Goal: Information Seeking & Learning: Learn about a topic

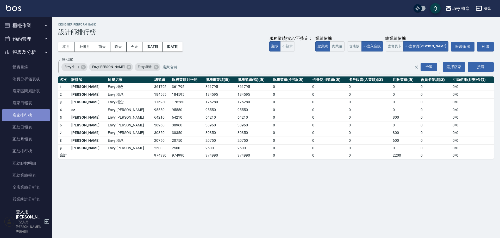
click at [32, 113] on link "店家排行榜" at bounding box center [26, 115] width 48 height 12
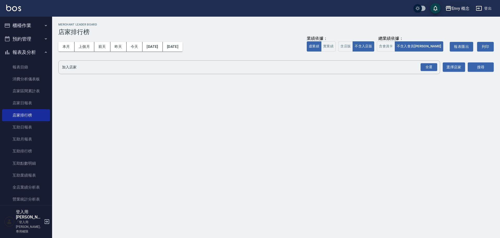
click at [465, 9] on div "Envy 概念" at bounding box center [460, 8] width 18 height 7
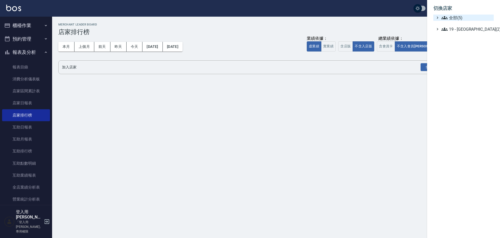
click at [464, 20] on span "全部(5)" at bounding box center [466, 18] width 50 height 6
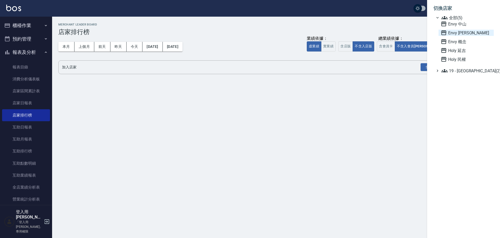
click at [466, 31] on span "Envy [PERSON_NAME]" at bounding box center [465, 33] width 51 height 6
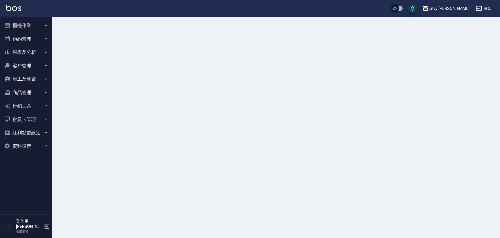
click at [458, 8] on div "Envy [PERSON_NAME]" at bounding box center [449, 8] width 41 height 7
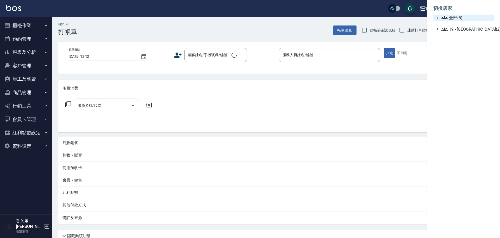
click at [459, 18] on span "全部(5)" at bounding box center [466, 18] width 50 height 6
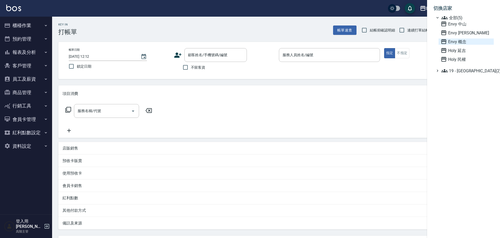
click at [459, 41] on span "Envy 概念" at bounding box center [465, 42] width 51 height 6
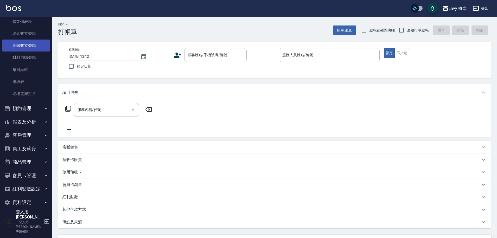
scroll to position [67, 0]
click at [31, 128] on button "報表及分析" at bounding box center [26, 122] width 48 height 14
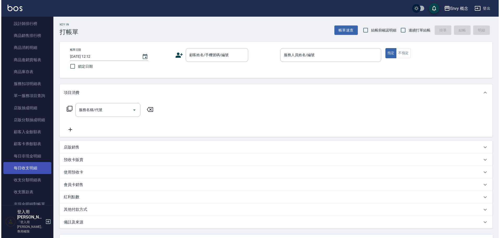
scroll to position [343, 0]
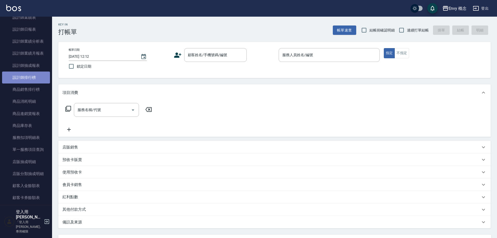
click at [34, 80] on link "設計師排行榜" at bounding box center [26, 78] width 48 height 12
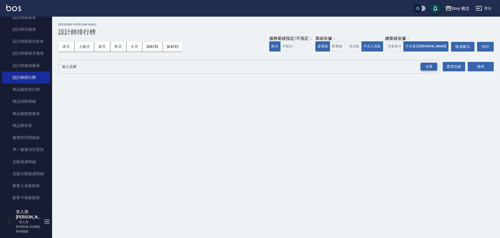
click at [435, 67] on div "全選" at bounding box center [428, 67] width 17 height 8
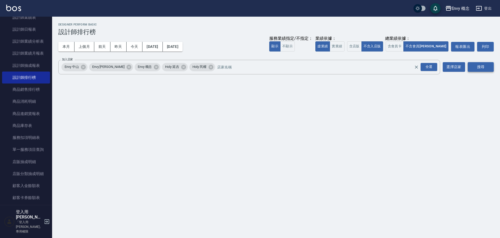
click at [484, 67] on button "搜尋" at bounding box center [481, 67] width 26 height 10
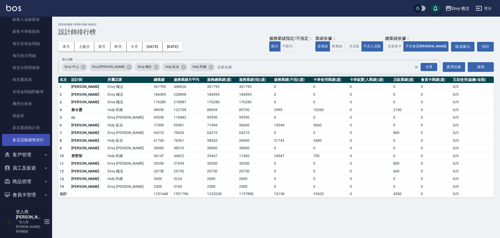
scroll to position [529, 0]
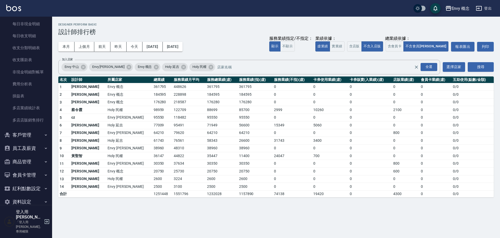
click at [29, 148] on button "員工及薪資" at bounding box center [26, 149] width 48 height 14
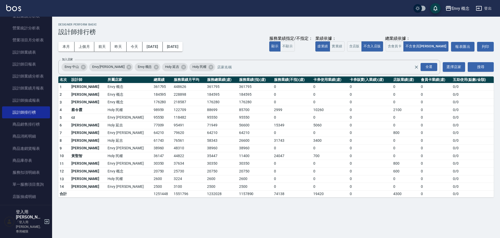
scroll to position [307, 0]
